Goal: Task Accomplishment & Management: Use online tool/utility

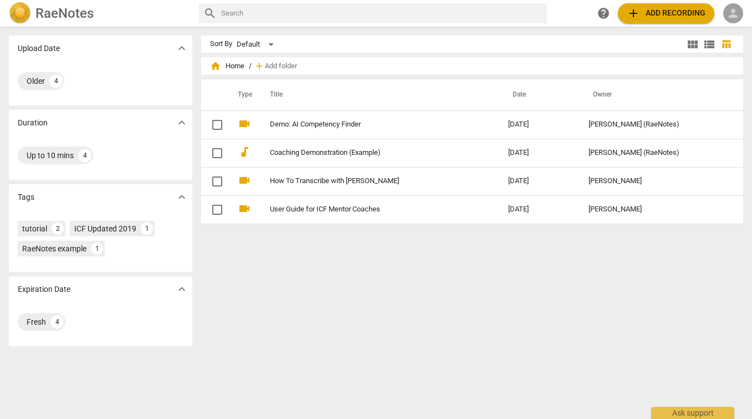
click at [737, 16] on span "person" at bounding box center [733, 13] width 13 height 13
click at [649, 236] on div at bounding box center [376, 209] width 752 height 419
click at [536, 388] on div "Sort By Default view_module view_list table_chart home Home / add Add folder Ty…" at bounding box center [476, 222] width 551 height 374
click at [730, 10] on span "person" at bounding box center [733, 13] width 13 height 13
click at [724, 27] on li "Login" at bounding box center [724, 26] width 40 height 27
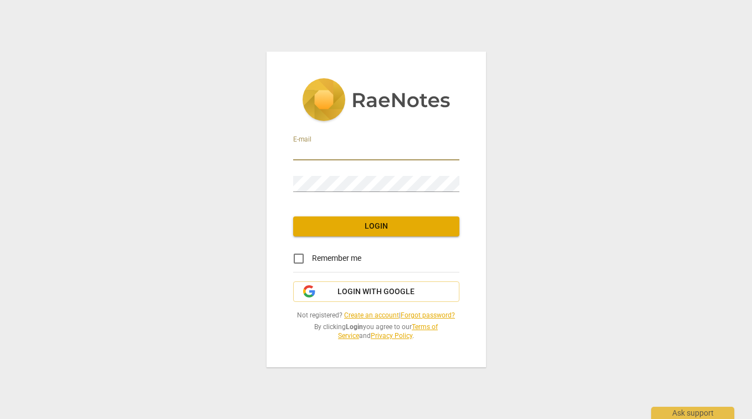
click at [384, 144] on input "email" at bounding box center [376, 152] width 166 height 16
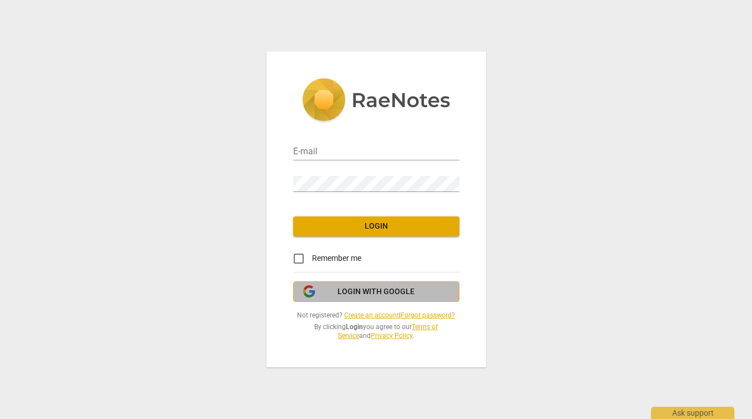
click at [350, 292] on span "Login with Google" at bounding box center [376, 291] width 77 height 11
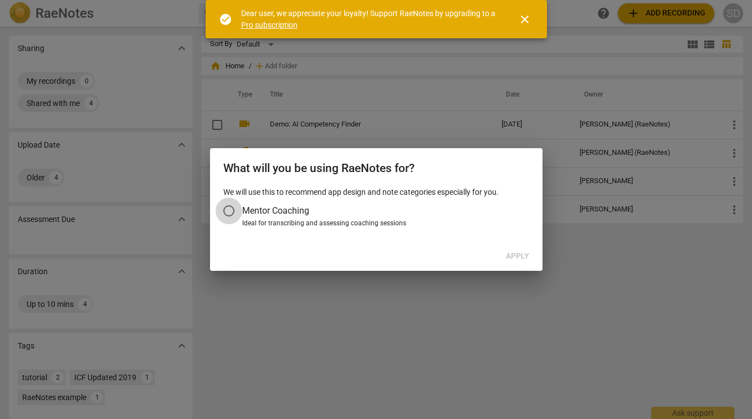
click at [232, 209] on input "Mentor Coaching" at bounding box center [229, 210] width 27 height 27
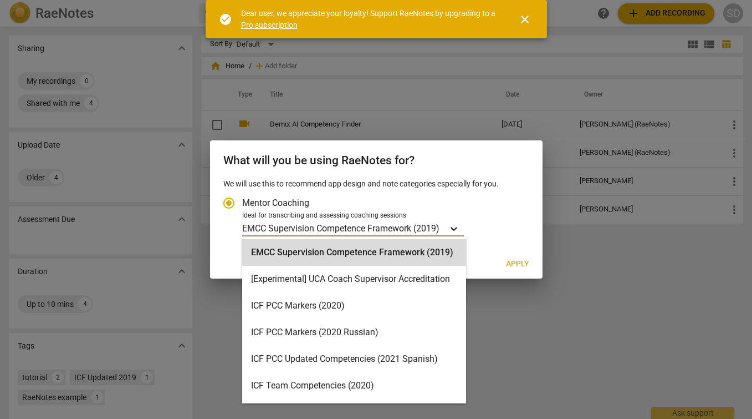
click at [457, 224] on icon "Account type" at bounding box center [453, 228] width 11 height 11
click at [0, 0] on input "Ideal for transcribing and assessing coaching sessions EMCC Supervision Compete…" at bounding box center [0, 0] width 0 height 0
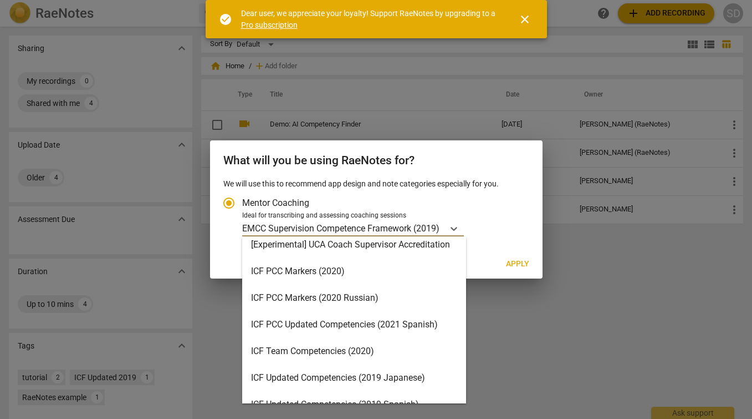
scroll to position [37, 0]
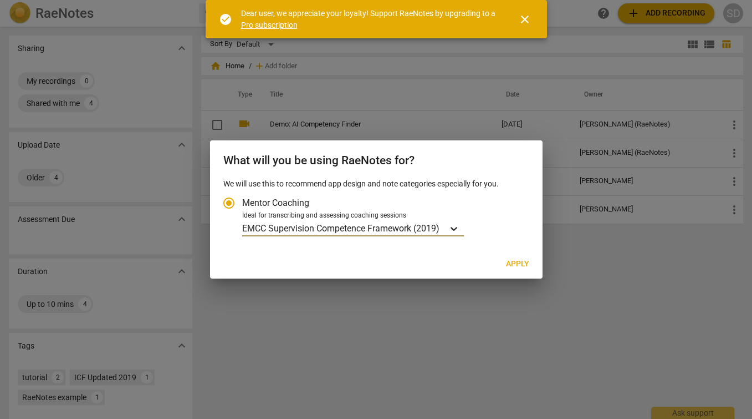
click at [460, 228] on icon "Account type" at bounding box center [453, 228] width 11 height 11
click at [0, 0] on input "Ideal for transcribing and assessing coaching sessions option EMCC Supervision …" at bounding box center [0, 0] width 0 height 0
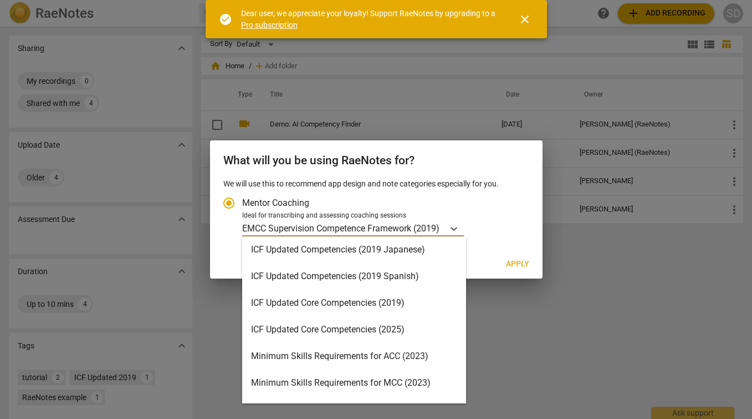
scroll to position [161, 0]
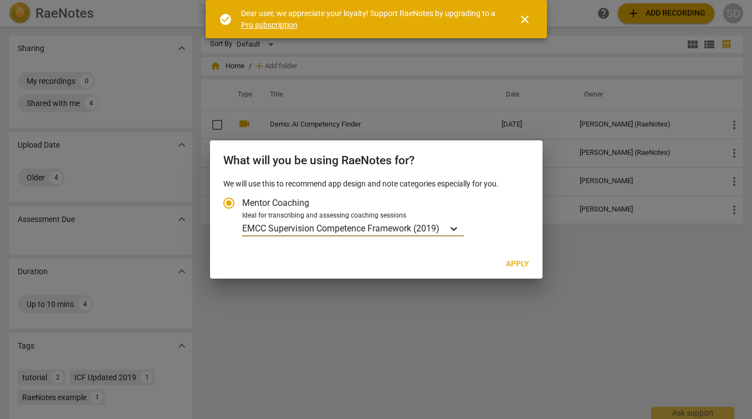
click at [460, 229] on icon "Account type" at bounding box center [453, 228] width 11 height 11
click at [0, 0] on input "Ideal for transcribing and assessing coaching sessions option EMCC Supervision …" at bounding box center [0, 0] width 0 height 0
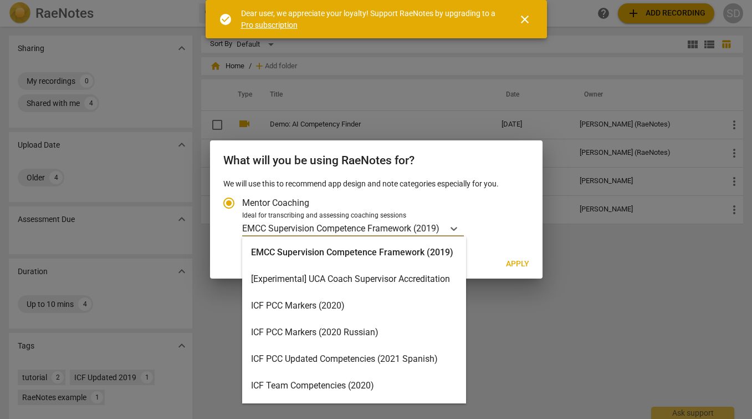
click at [425, 304] on div "ICF PCC Markers (2020)" at bounding box center [354, 305] width 224 height 27
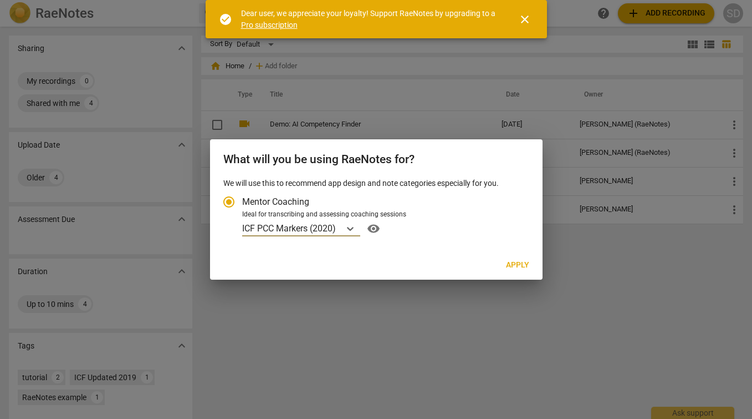
click at [517, 263] on span "Apply" at bounding box center [517, 264] width 23 height 11
radio input "false"
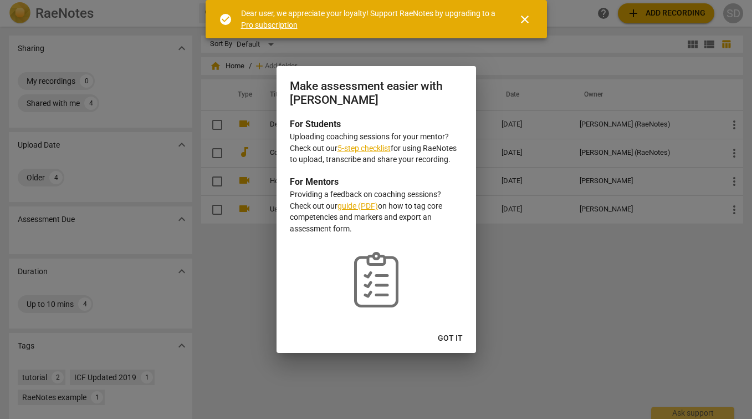
click at [457, 343] on span "Got it" at bounding box center [450, 338] width 25 height 11
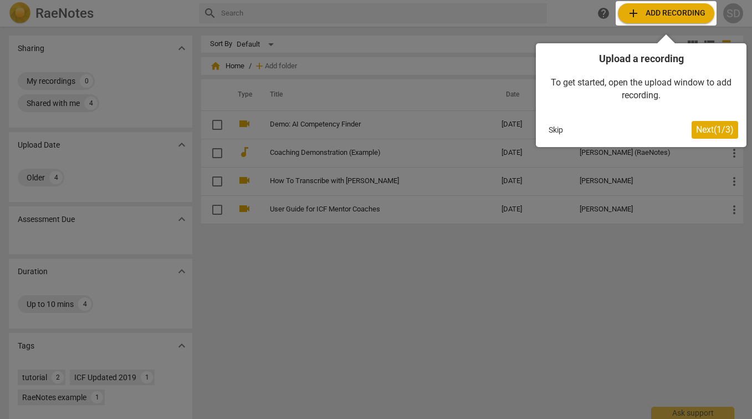
click at [646, 14] on div at bounding box center [666, 13] width 101 height 24
click at [708, 133] on span "Next ( 1 / 3 )" at bounding box center [715, 129] width 38 height 11
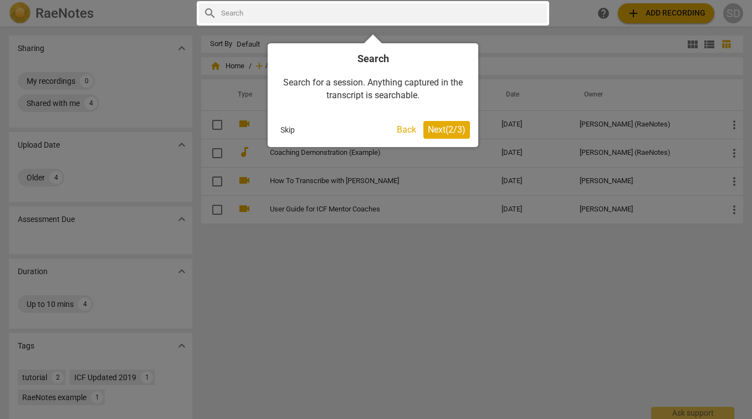
click at [447, 131] on span "Next ( 2 / 3 )" at bounding box center [447, 129] width 38 height 11
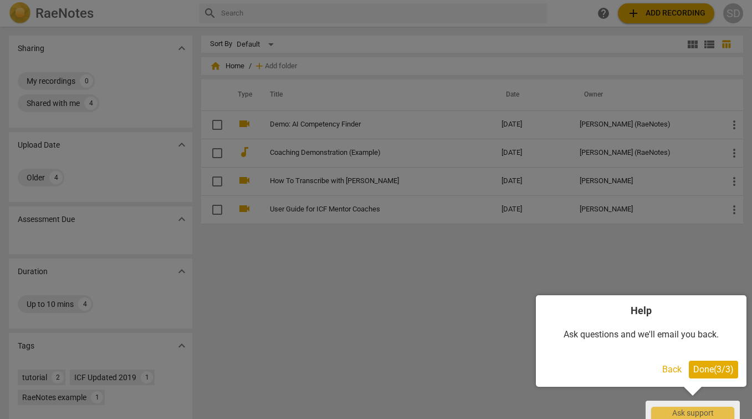
click at [645, 10] on div at bounding box center [376, 209] width 752 height 419
click at [709, 371] on span "Done ( 3 / 3 )" at bounding box center [713, 369] width 40 height 11
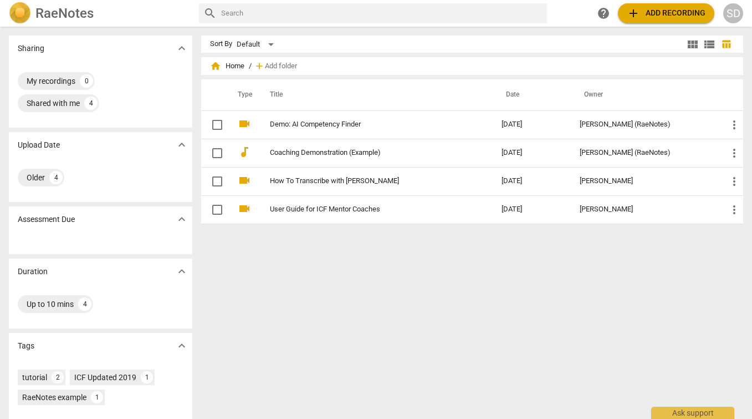
click at [656, 7] on span "add Add recording" at bounding box center [666, 13] width 79 height 13
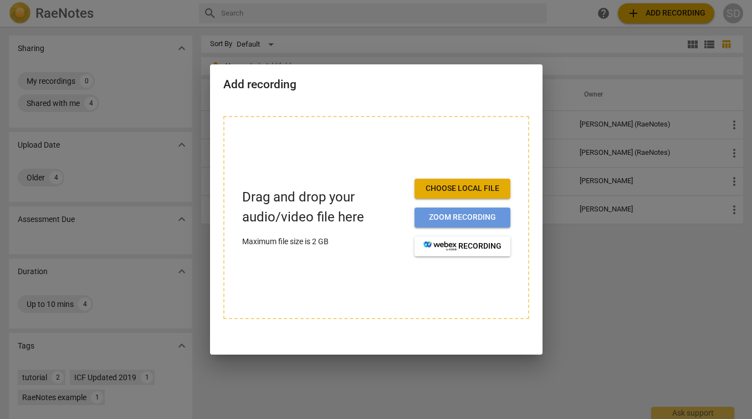
click at [484, 220] on span "Zoom recording" at bounding box center [462, 217] width 78 height 11
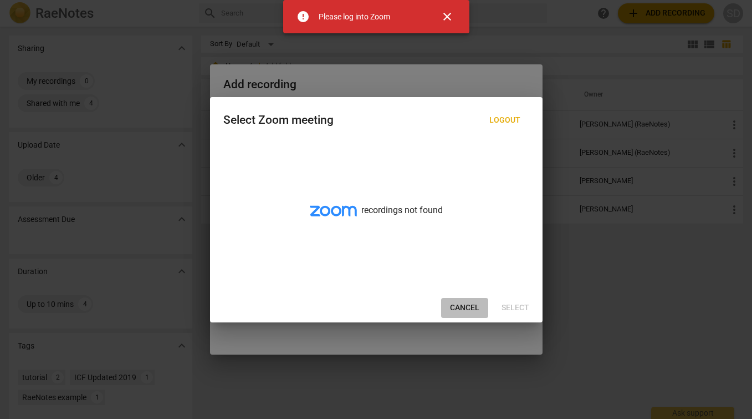
click at [469, 307] on span "Cancel" at bounding box center [464, 307] width 29 height 11
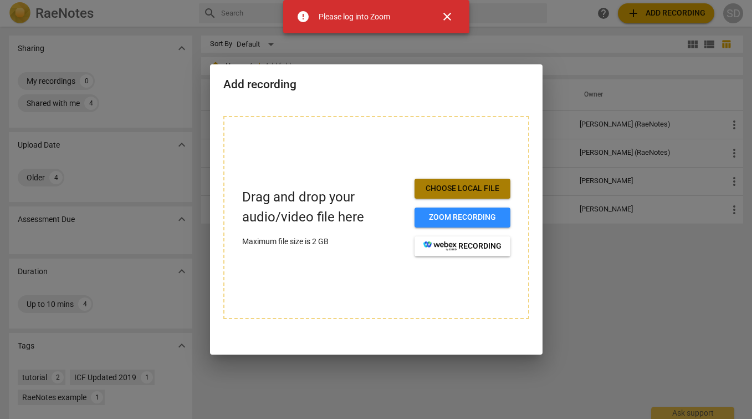
click at [472, 183] on span "Choose local file" at bounding box center [462, 188] width 78 height 11
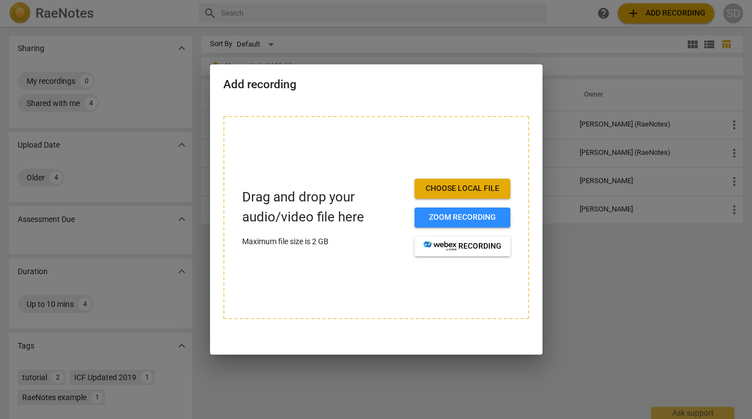
click at [483, 192] on span "Choose local file" at bounding box center [462, 188] width 78 height 11
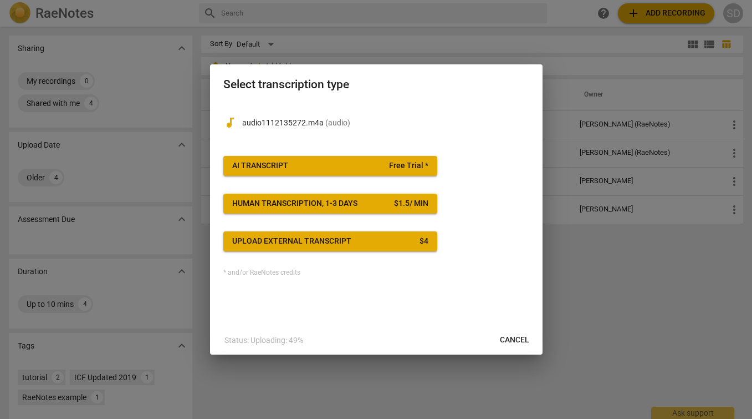
click at [334, 166] on span "AI Transcript Free Trial *" at bounding box center [330, 165] width 196 height 11
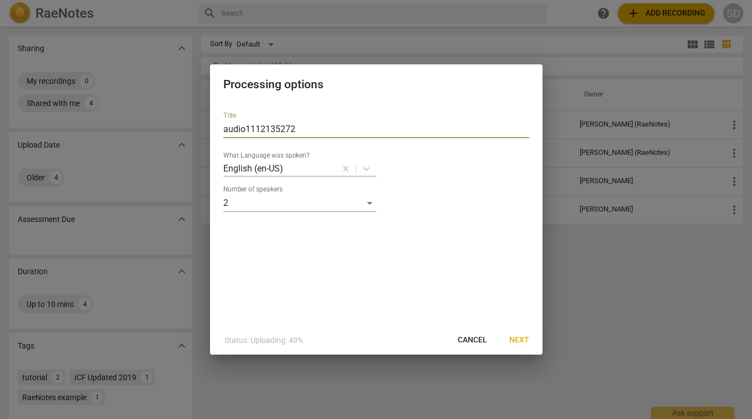
click at [317, 131] on input "audio1112135272" at bounding box center [376, 129] width 306 height 18
drag, startPoint x: 317, startPoint y: 131, endPoint x: 216, endPoint y: 131, distance: 100.9
click at [216, 131] on div "Title audio1112135272 What Language was spoken? English (en-US) Number of speak…" at bounding box center [376, 214] width 333 height 223
type input "Sharon M. Davis w/ Candice"
click at [435, 287] on div "Title Sharon M. Davis w/ Candice What Language was spoken? English (en-US) Numb…" at bounding box center [376, 214] width 333 height 223
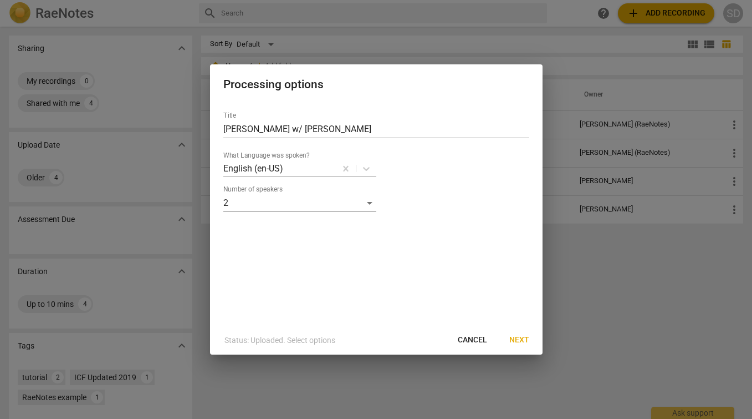
click at [524, 338] on span "Next" at bounding box center [519, 339] width 20 height 11
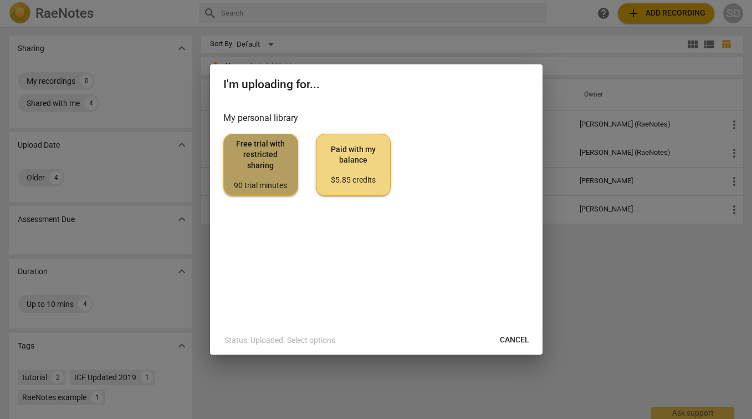
click at [262, 160] on span "Free trial with restricted sharing 90 trial minutes" at bounding box center [261, 165] width 56 height 52
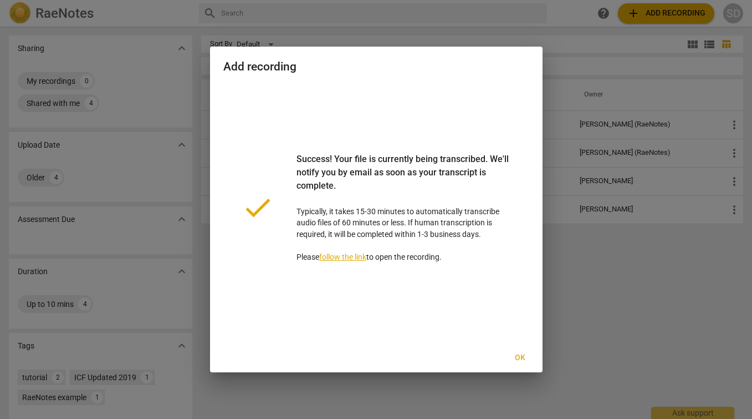
click at [526, 356] on span "Ok" at bounding box center [521, 357] width 18 height 11
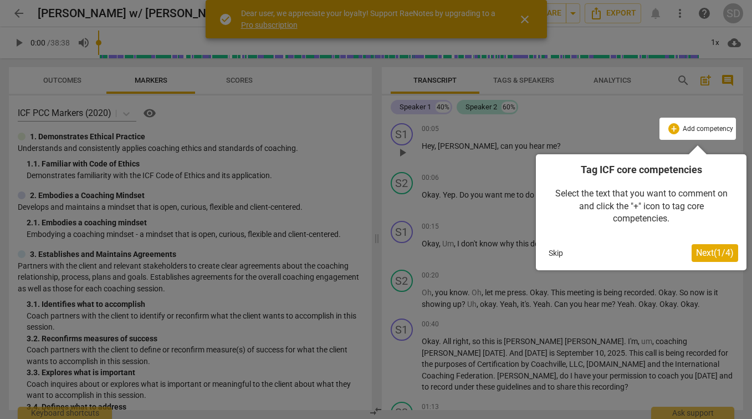
click at [707, 252] on span "Next ( 1 / 4 )" at bounding box center [715, 252] width 38 height 11
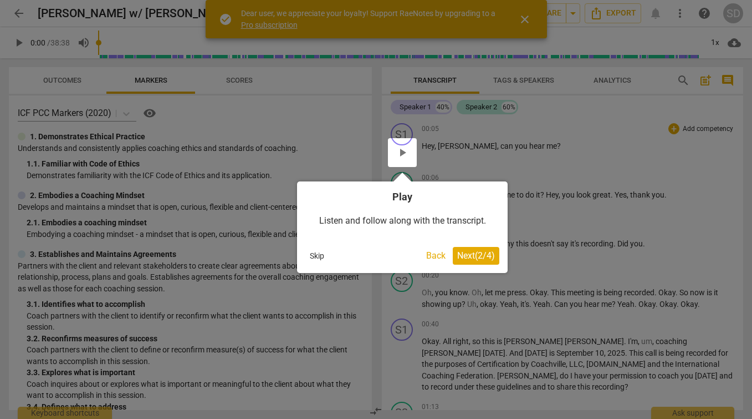
click at [481, 256] on span "Next ( 2 / 4 )" at bounding box center [476, 255] width 38 height 11
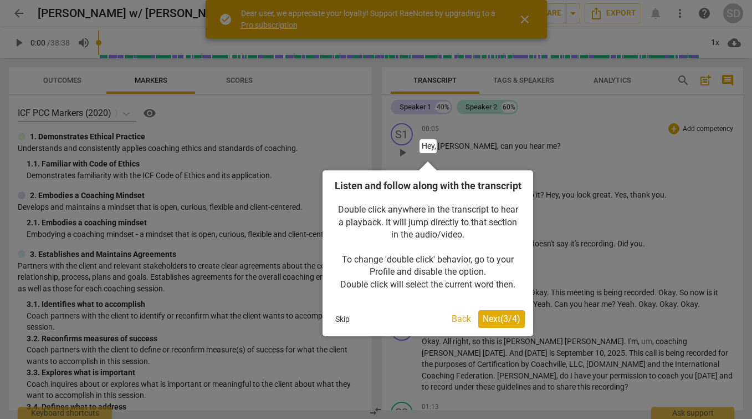
click at [493, 324] on span "Next ( 3 / 4 )" at bounding box center [502, 318] width 38 height 11
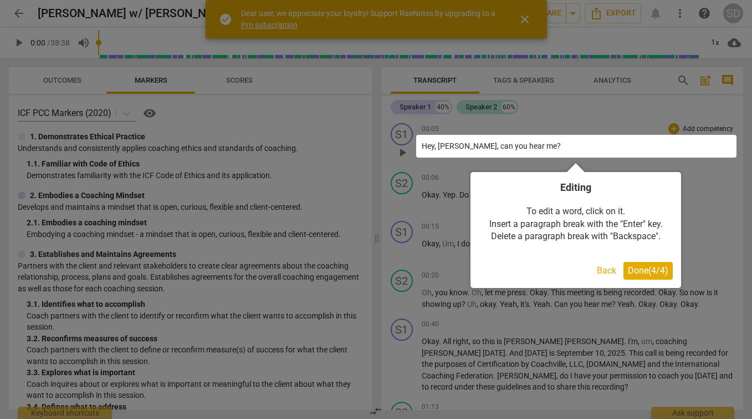
click at [640, 271] on span "Done ( 4 / 4 )" at bounding box center [648, 270] width 40 height 11
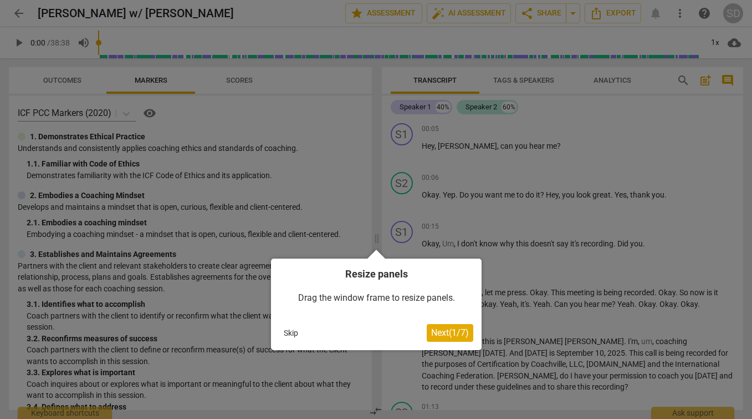
click at [446, 338] on button "Next ( 1 / 7 )" at bounding box center [450, 333] width 47 height 18
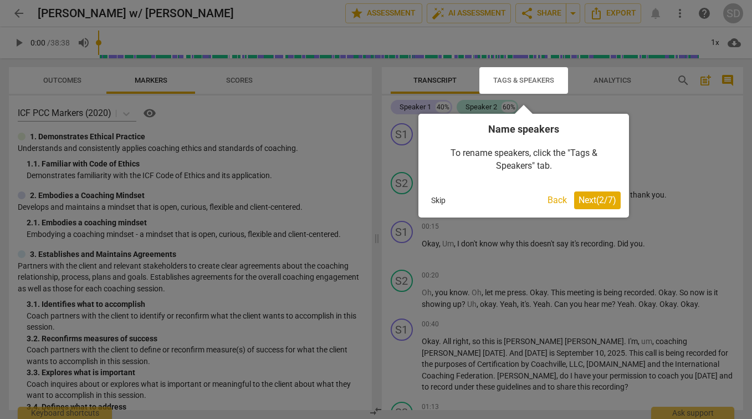
click at [596, 201] on span "Next ( 2 / 7 )" at bounding box center [598, 200] width 38 height 11
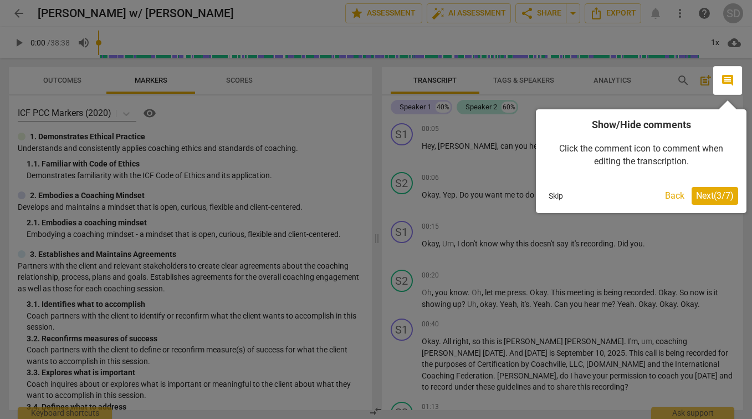
click at [706, 198] on span "Next ( 3 / 7 )" at bounding box center [715, 195] width 38 height 11
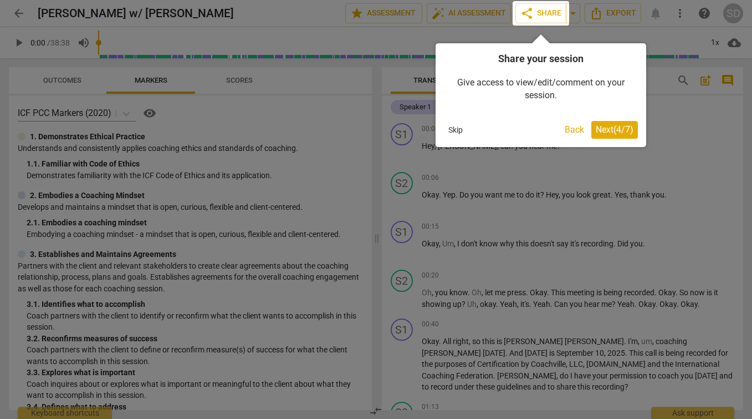
click at [609, 129] on span "Next ( 4 / 7 )" at bounding box center [615, 129] width 38 height 11
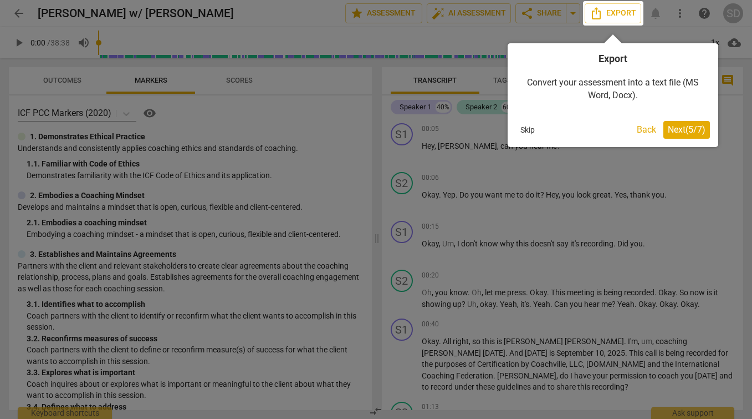
click at [681, 132] on span "Next ( 5 / 7 )" at bounding box center [687, 129] width 38 height 11
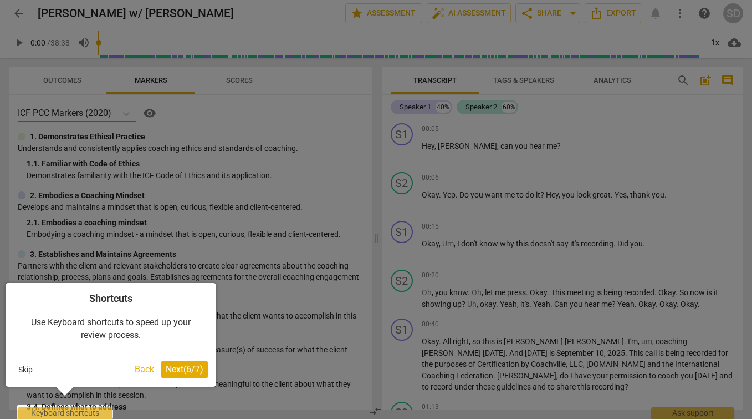
click at [191, 371] on span "Next ( 6 / 7 )" at bounding box center [185, 369] width 38 height 11
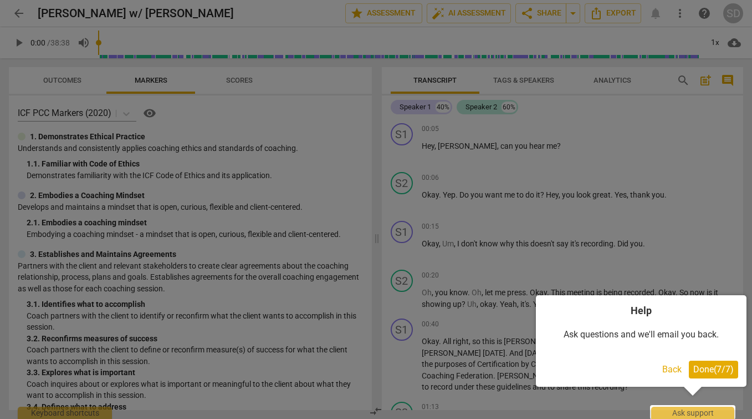
click at [721, 370] on span "Done ( 7 / 7 )" at bounding box center [713, 369] width 40 height 11
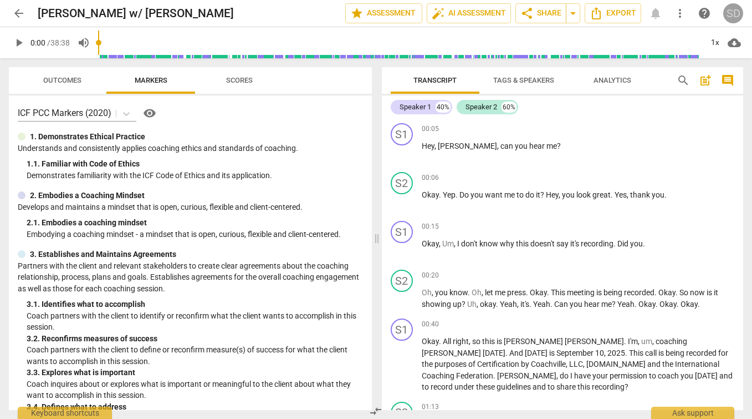
click at [727, 12] on div "SD" at bounding box center [733, 13] width 20 height 20
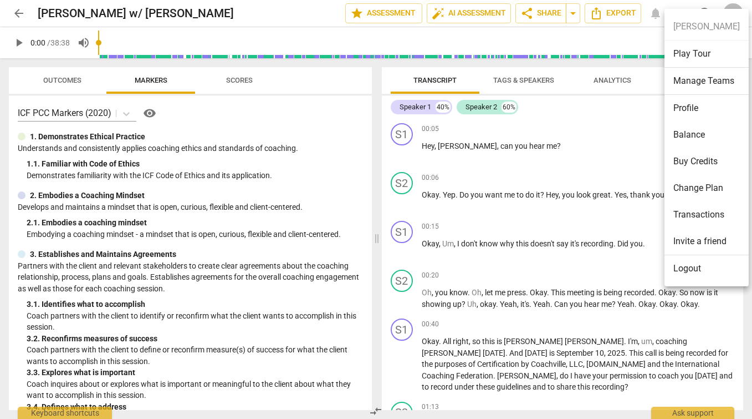
click at [696, 113] on li "Profile" at bounding box center [707, 108] width 84 height 27
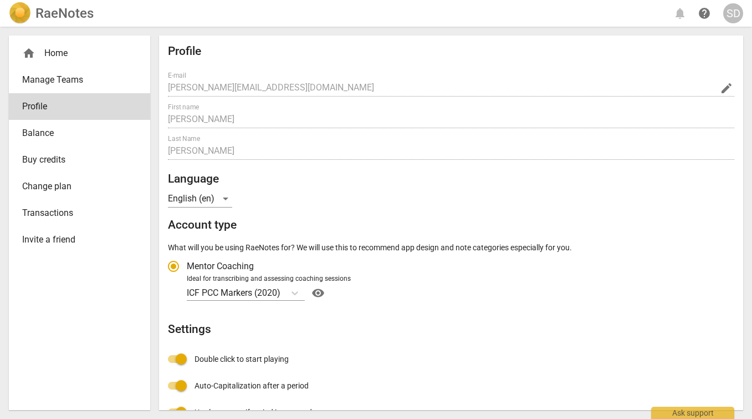
radio input "false"
click at [50, 54] on div "home Home" at bounding box center [75, 53] width 106 height 13
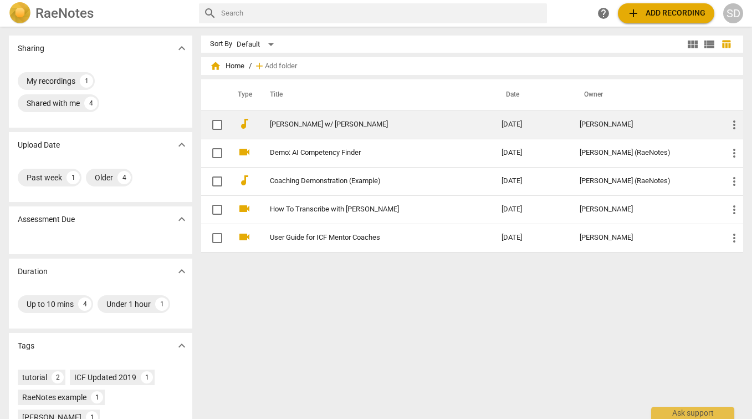
click at [307, 120] on link "Sharon M. Davis w/ Candice" at bounding box center [366, 124] width 192 height 8
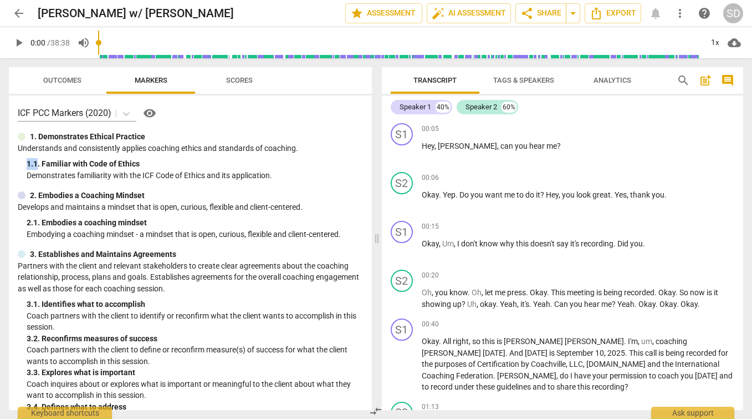
click at [62, 76] on span "Outcomes" at bounding box center [62, 80] width 38 height 8
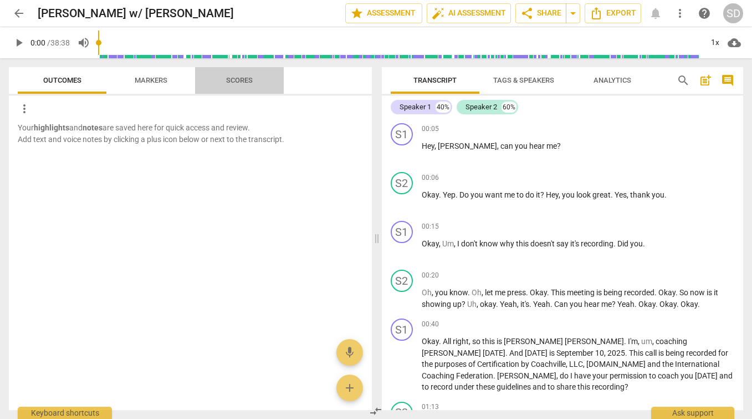
click at [240, 80] on span "Scores" at bounding box center [239, 80] width 27 height 8
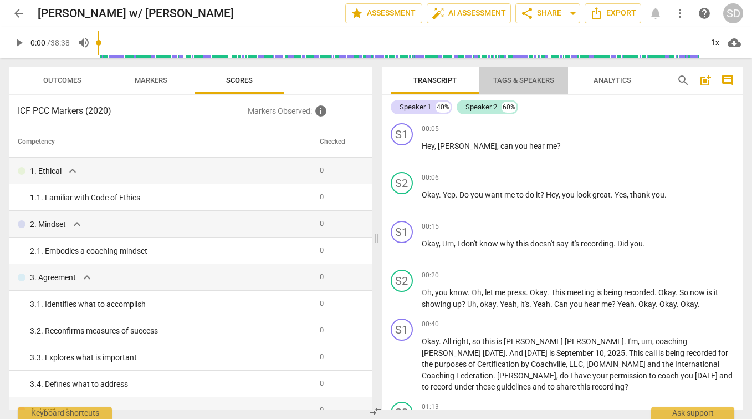
click at [529, 80] on span "Tags & Speakers" at bounding box center [523, 80] width 61 height 8
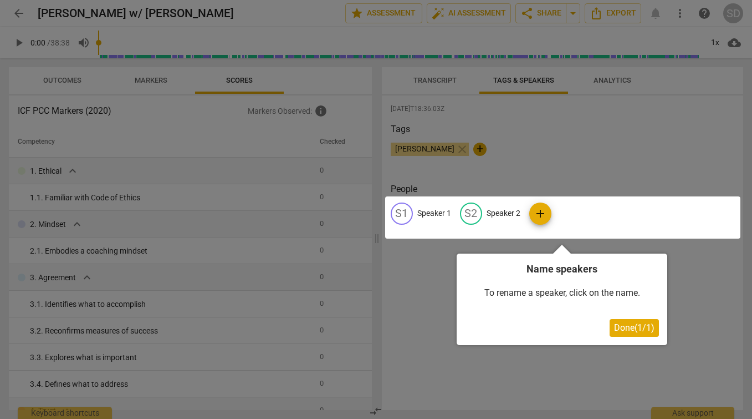
click at [614, 79] on div at bounding box center [376, 209] width 752 height 419
click at [629, 330] on span "Done ( 1 / 1 )" at bounding box center [634, 327] width 40 height 11
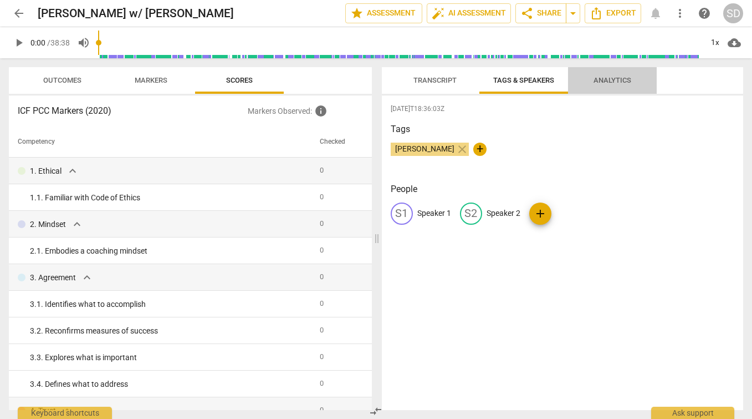
click at [609, 74] on span "Analytics" at bounding box center [612, 80] width 64 height 15
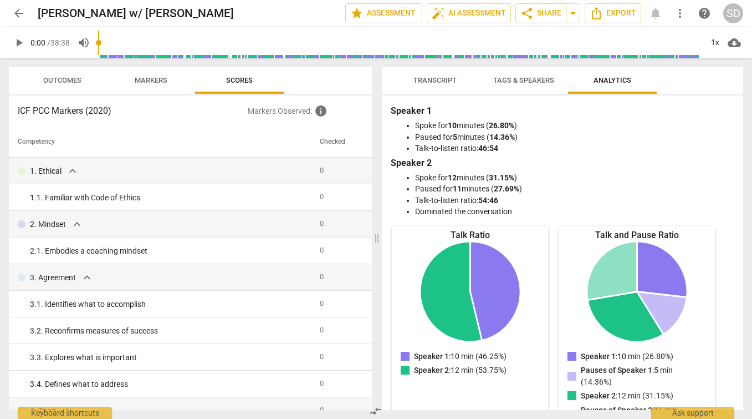
click at [16, 10] on span "arrow_back" at bounding box center [18, 13] width 13 height 13
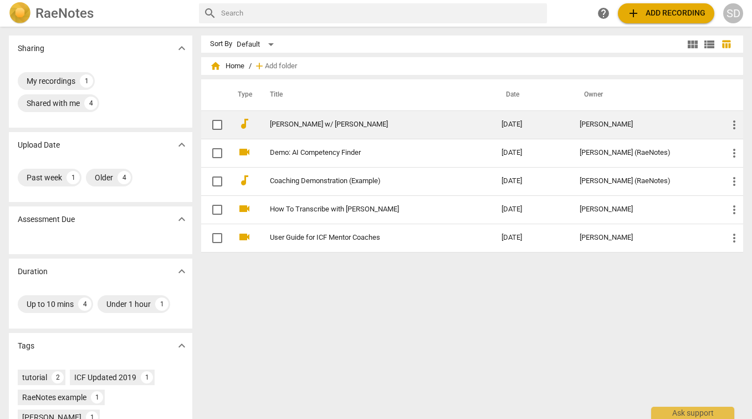
click at [732, 125] on span "more_vert" at bounding box center [734, 124] width 13 height 13
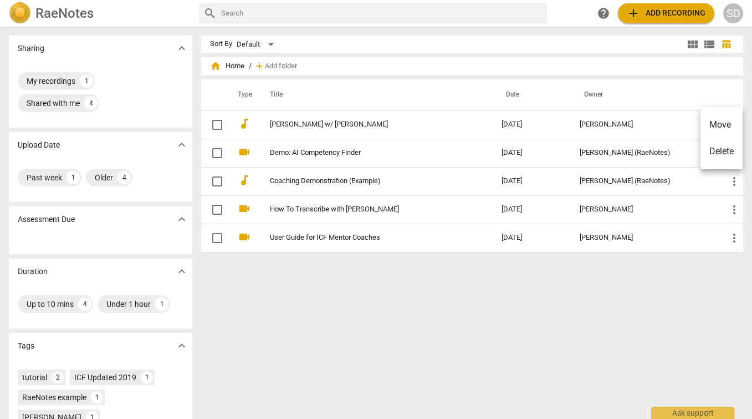
click at [656, 310] on div at bounding box center [376, 209] width 752 height 419
